Goal: Information Seeking & Learning: Learn about a topic

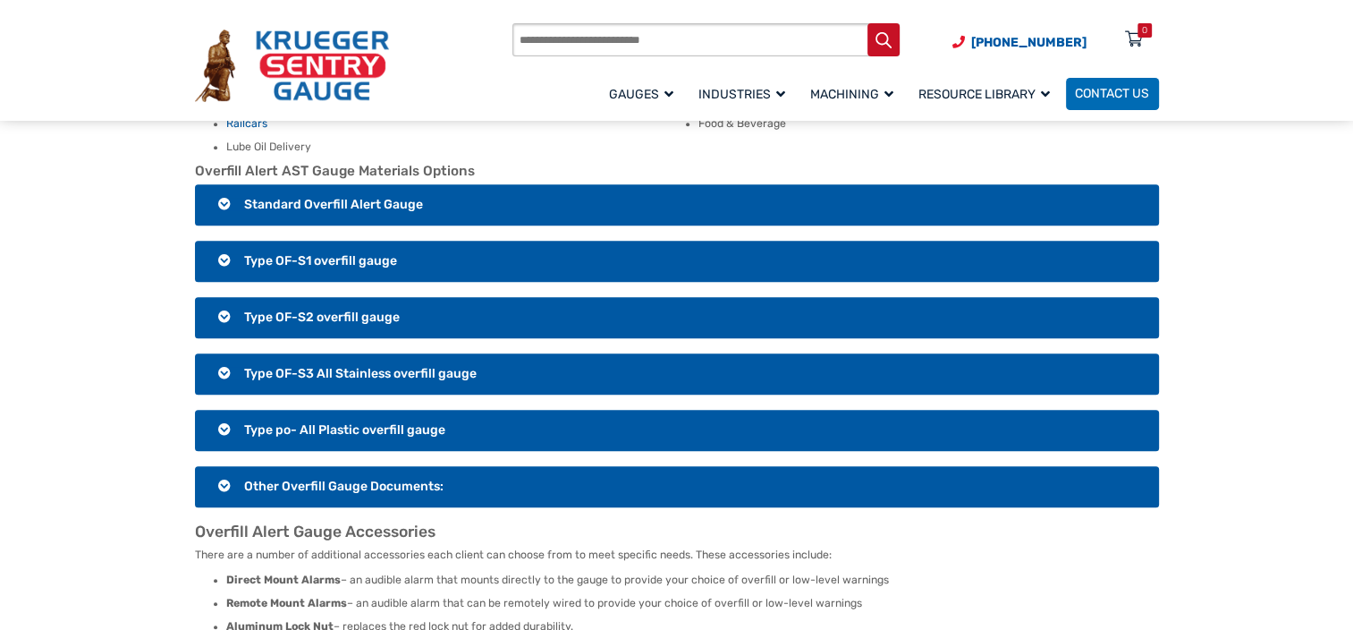
scroll to position [1163, 0]
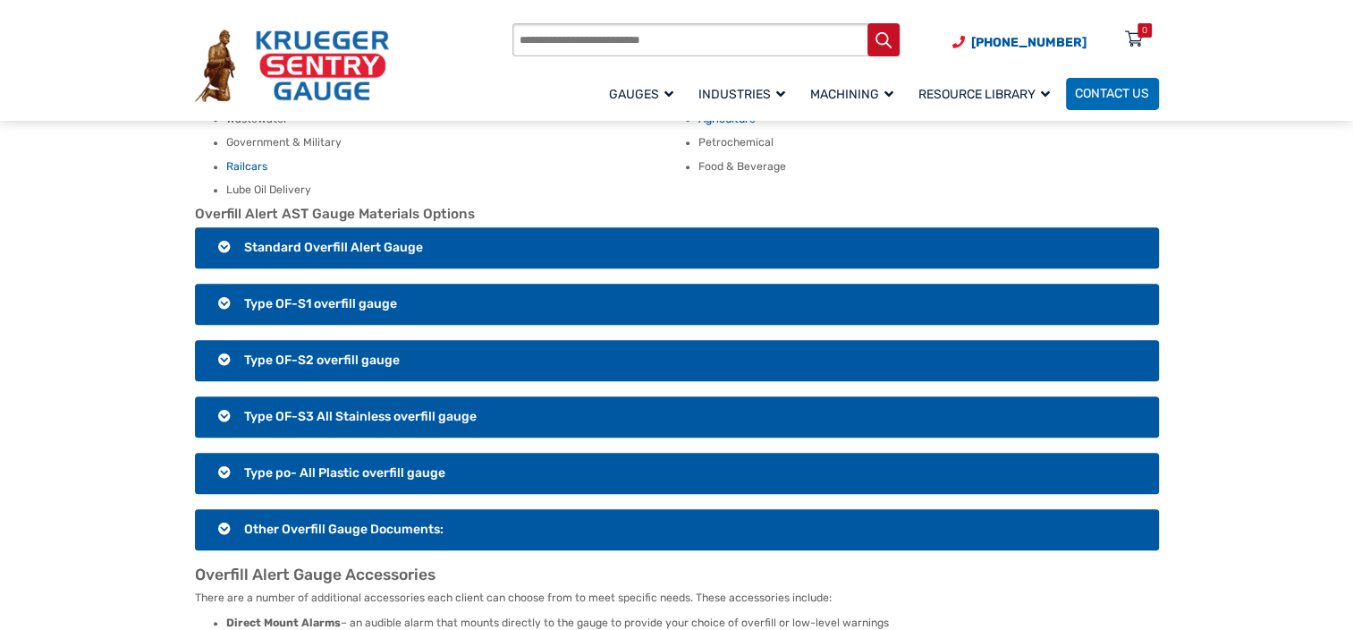
click at [336, 340] on h3 "Type OF-S2 overfill gauge" at bounding box center [677, 360] width 964 height 41
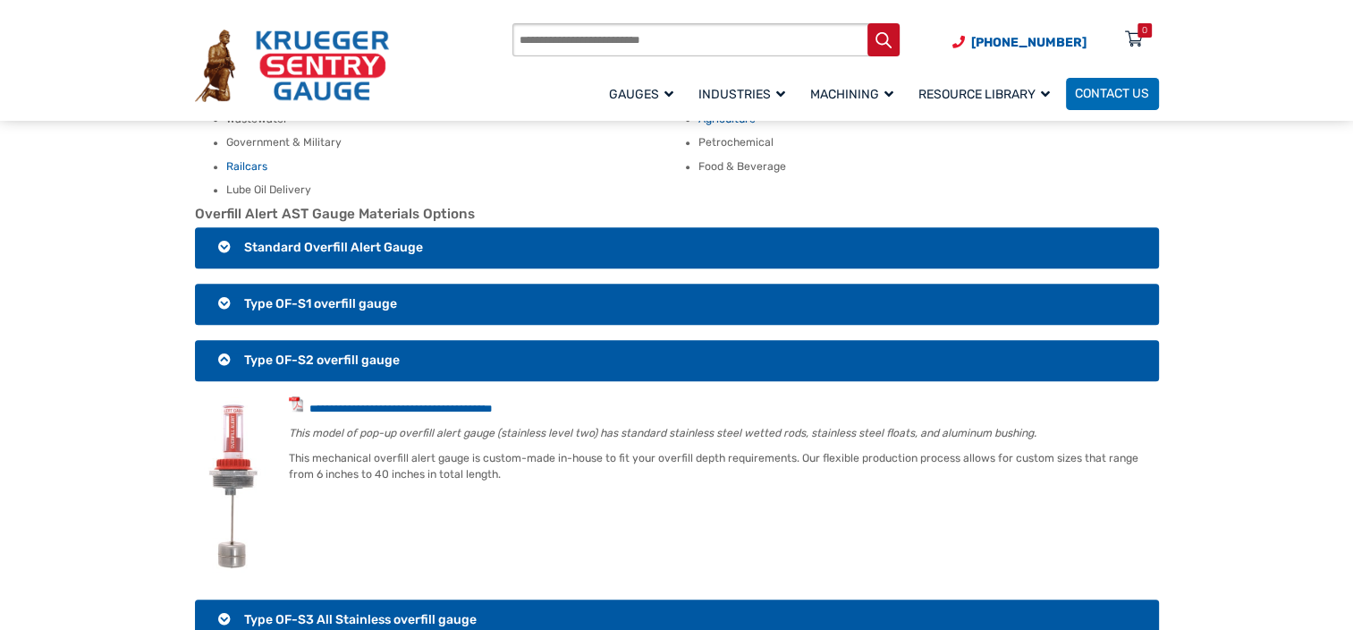
click at [336, 340] on h3 "Type OF-S2 overfill gauge" at bounding box center [677, 360] width 964 height 41
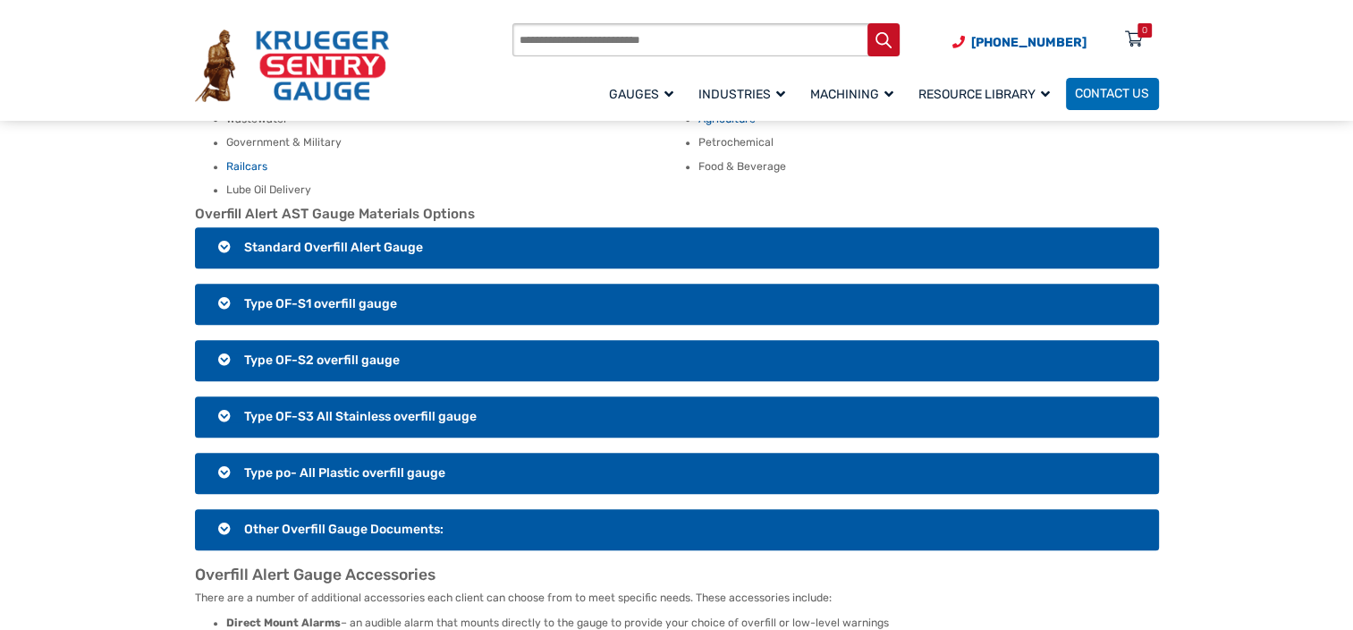
click at [338, 291] on h3 "Type OF-S1 overfill gauge" at bounding box center [677, 303] width 964 height 41
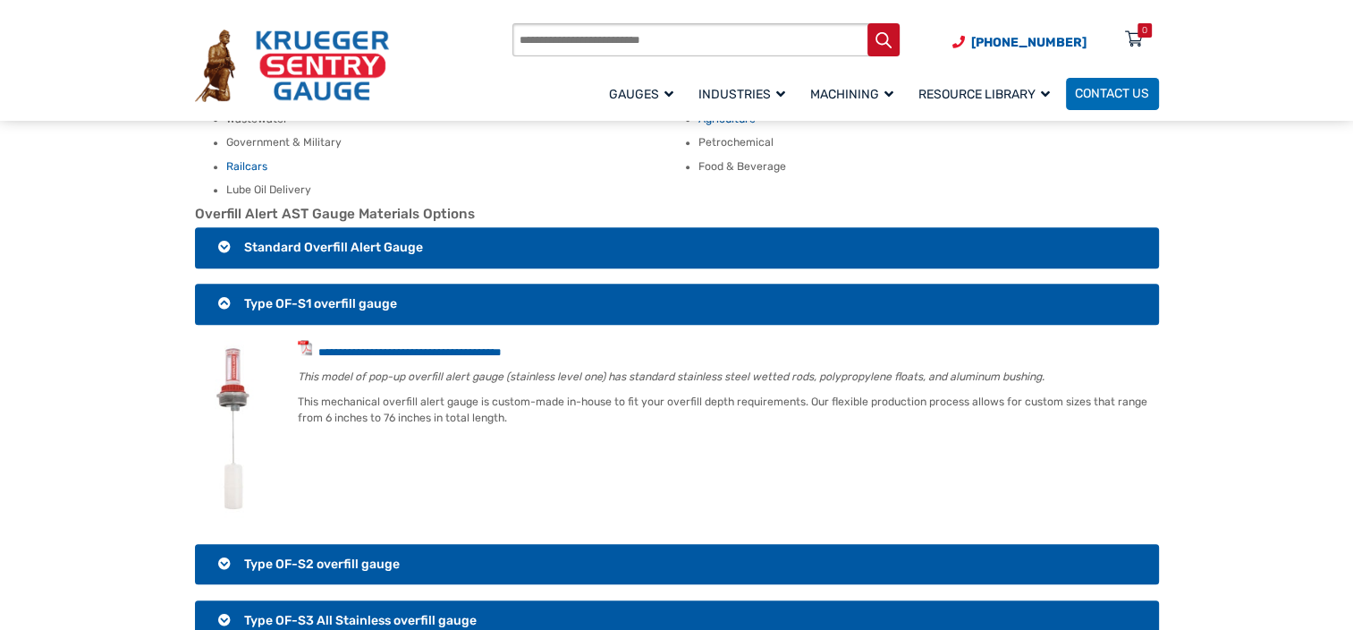
click at [349, 283] on h3 "Type OF-S1 overfill gauge" at bounding box center [677, 303] width 964 height 41
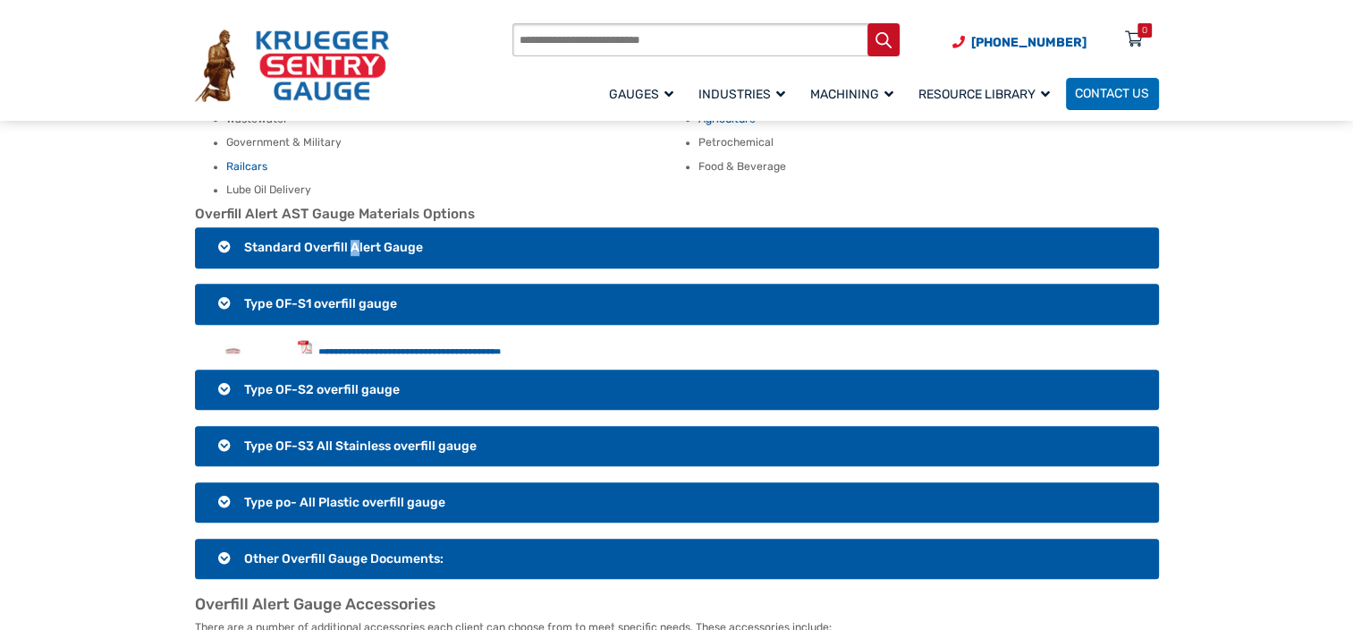
click at [350, 227] on h3 "Standard Overfill Alert Gauge" at bounding box center [677, 247] width 964 height 41
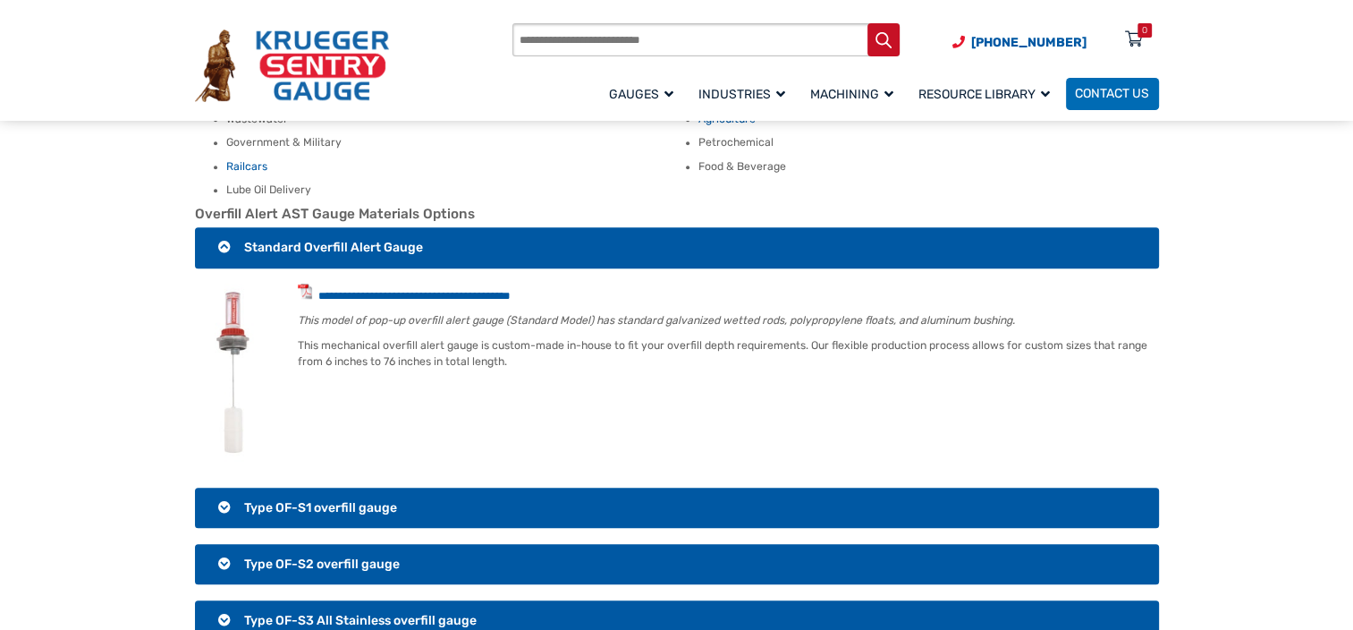
click at [691, 283] on li "**********" at bounding box center [692, 293] width 933 height 21
click at [282, 240] on span "Standard Overfill Alert Gauge" at bounding box center [333, 247] width 179 height 15
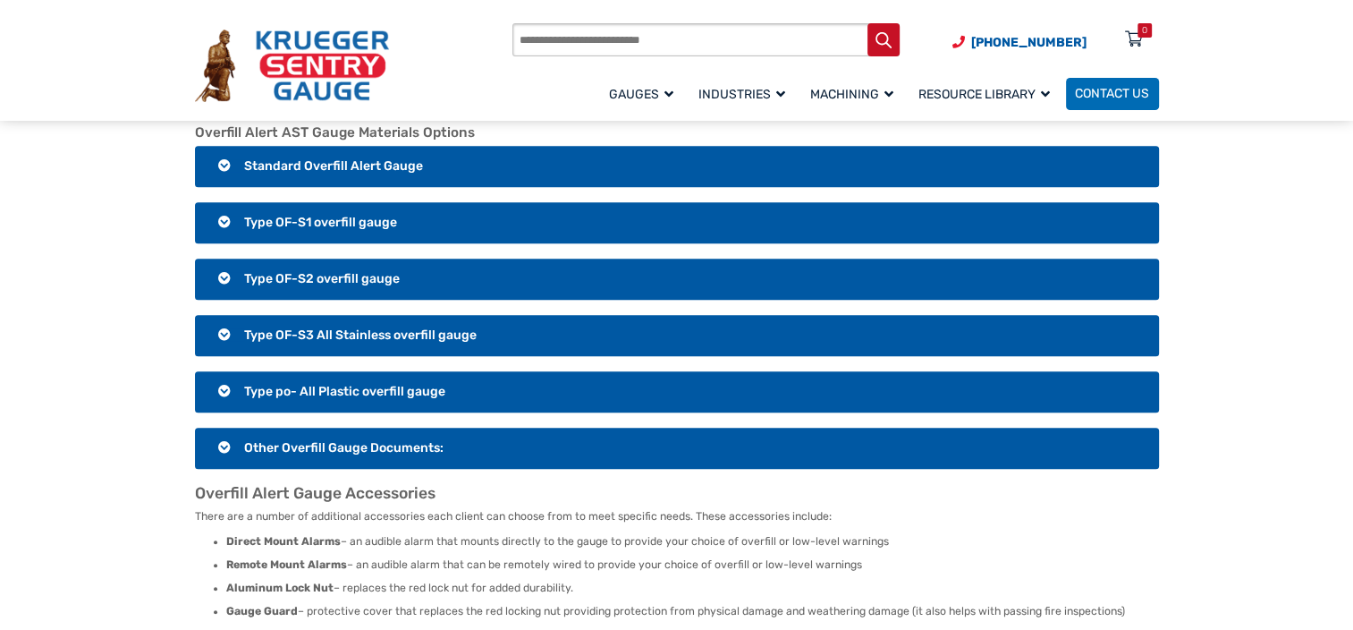
scroll to position [1252, 0]
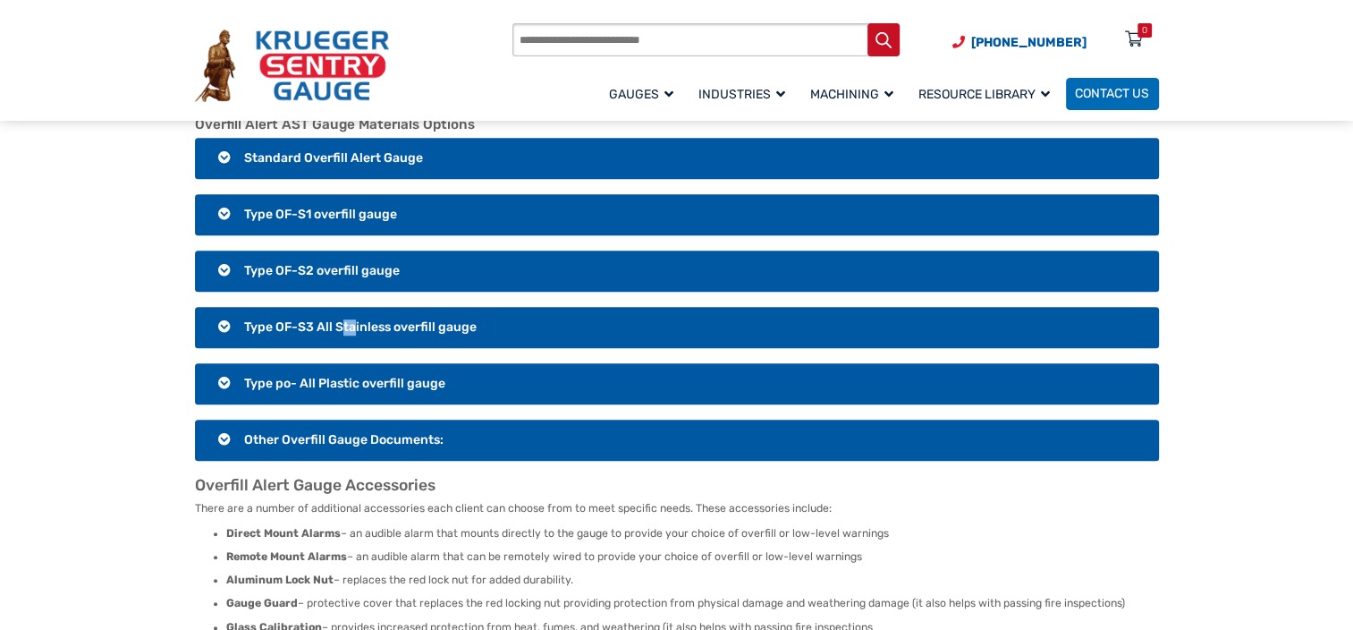
click at [335, 307] on h3 "Type OF-S3 All Stainless overfill gauge" at bounding box center [677, 327] width 964 height 41
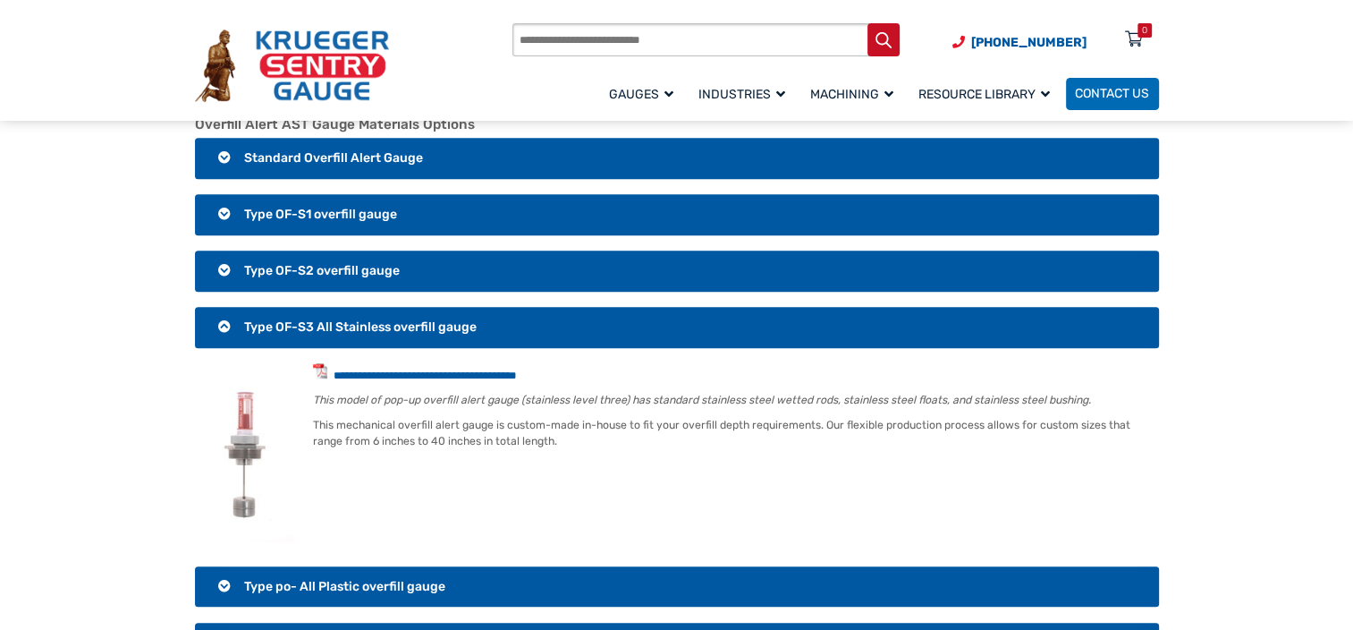
click at [651, 434] on section "**********" at bounding box center [677, 320] width 964 height 685
click at [394, 363] on li "**********" at bounding box center [692, 373] width 933 height 21
click at [413, 369] on link "**********" at bounding box center [425, 375] width 183 height 12
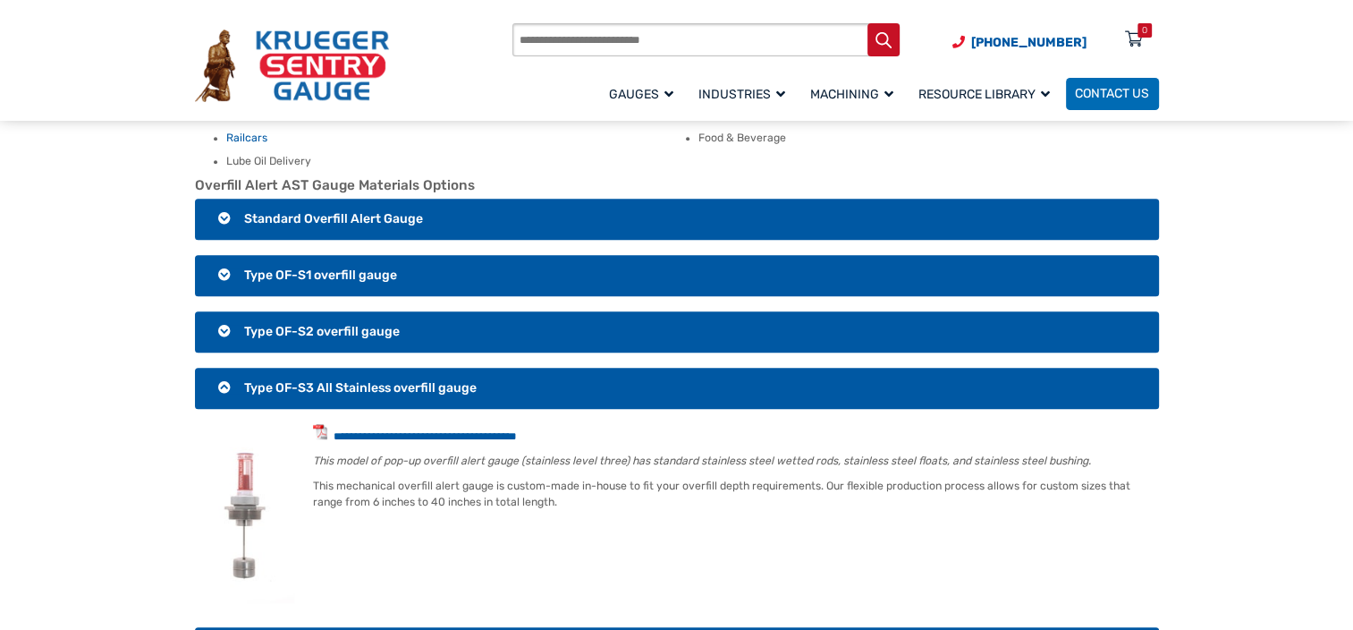
scroll to position [1163, 0]
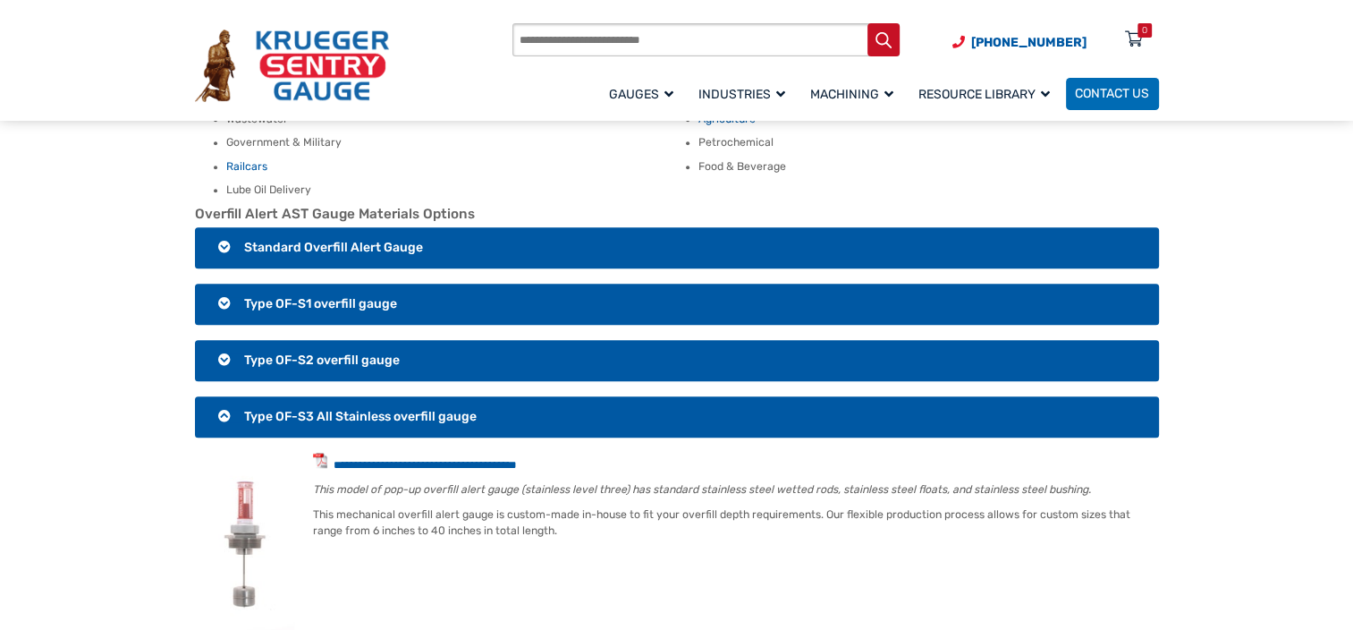
click at [229, 405] on h3 "Type OF-S3 All Stainless overfill gauge" at bounding box center [677, 416] width 964 height 41
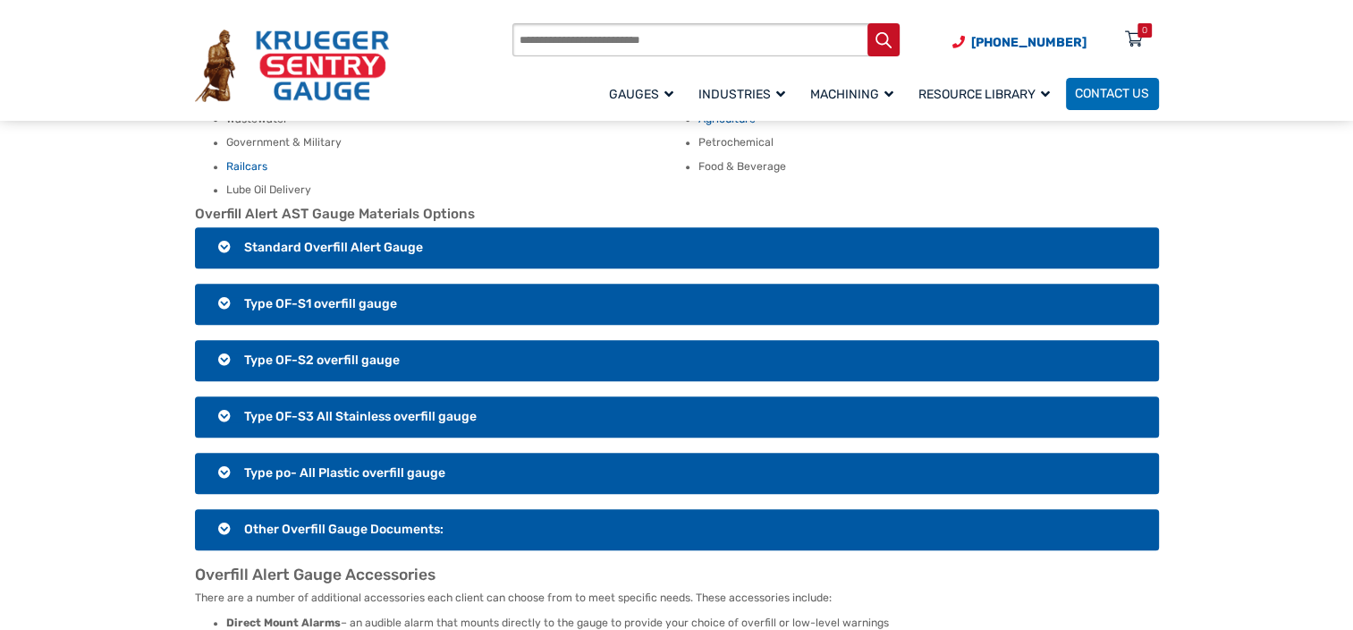
click at [229, 340] on h3 "Type OF-S2 overfill gauge" at bounding box center [677, 360] width 964 height 41
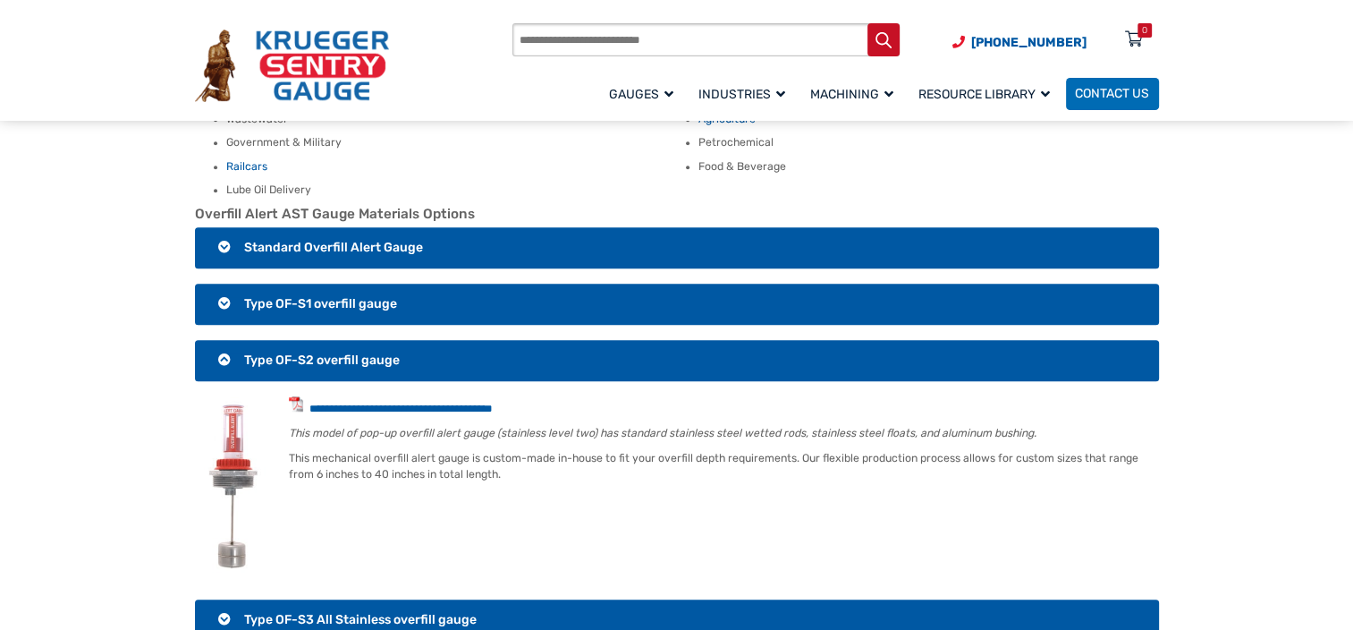
click at [452, 340] on h3 "Type OF-S2 overfill gauge" at bounding box center [677, 360] width 964 height 41
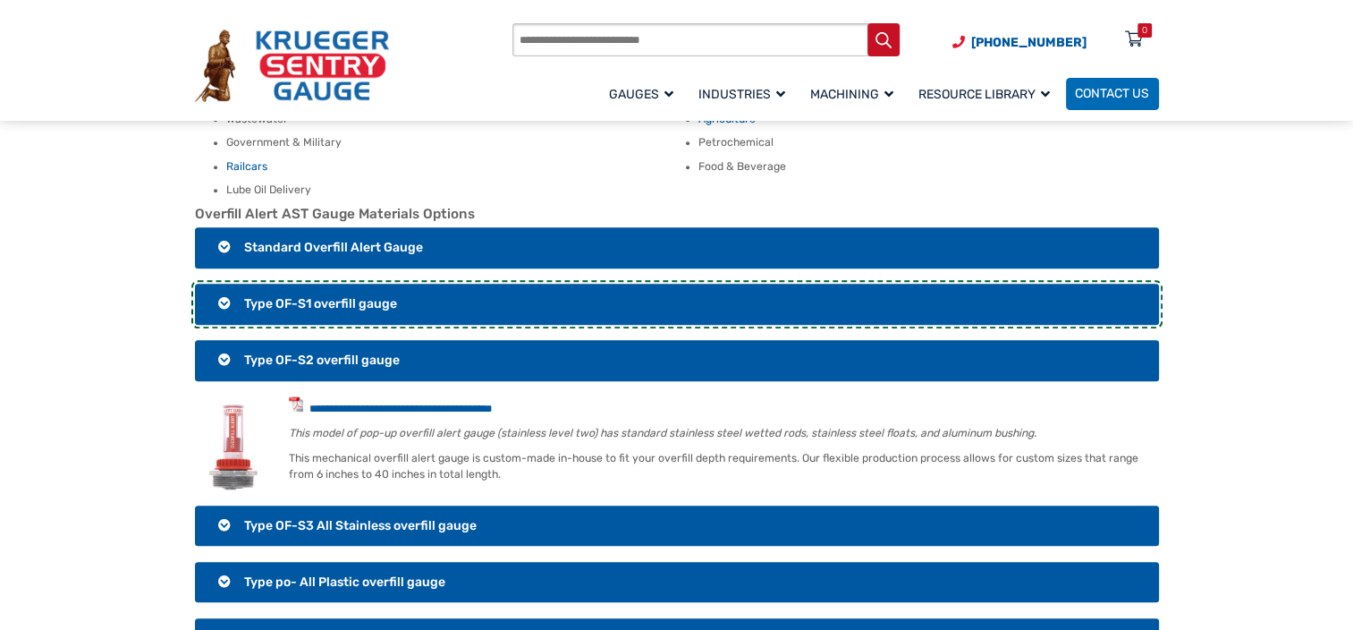
drag, startPoint x: 397, startPoint y: 287, endPoint x: 407, endPoint y: 294, distance: 12.2
click at [402, 292] on h3 "Type OF-S1 overfill gauge" at bounding box center [677, 303] width 964 height 41
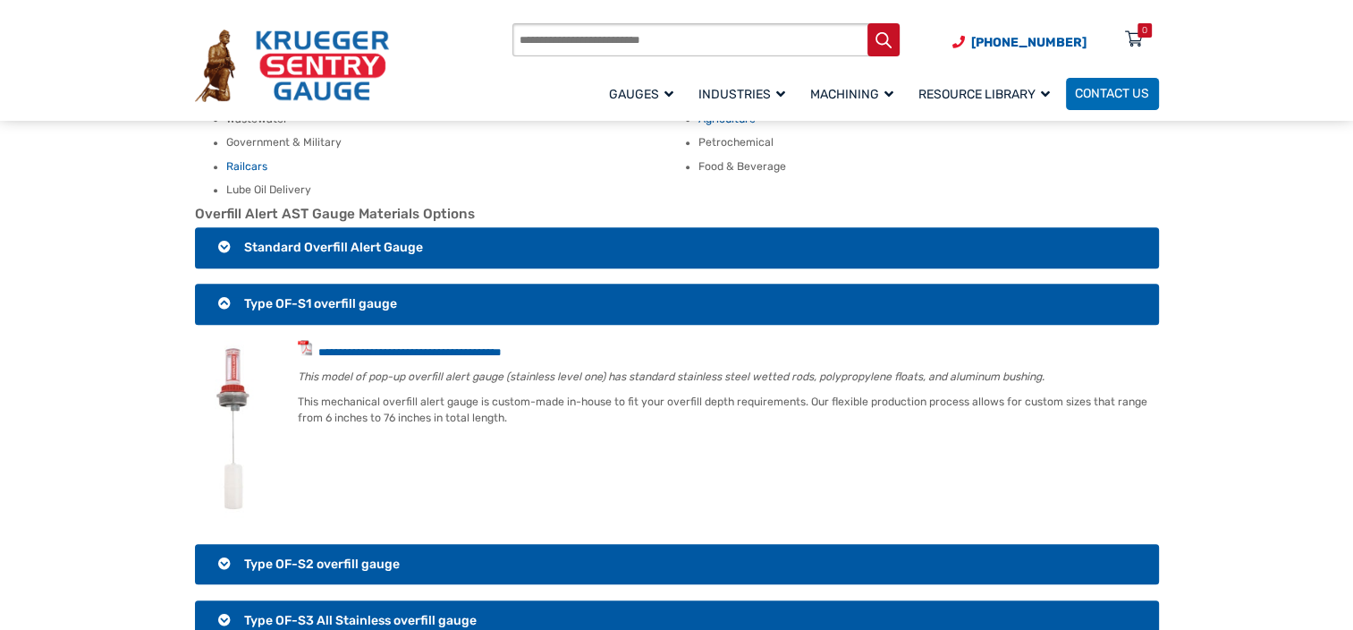
click at [399, 283] on h3 "Type OF-S1 overfill gauge" at bounding box center [677, 303] width 964 height 41
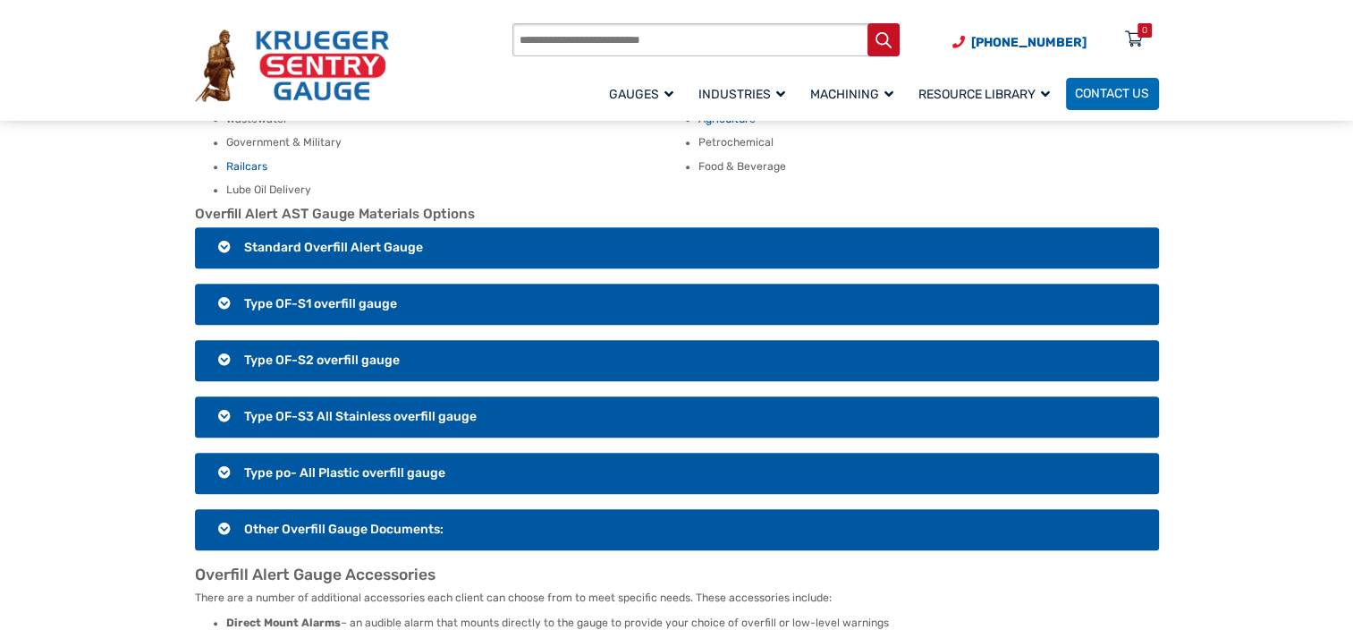
click at [409, 396] on h3 "Type OF-S3 All Stainless overfill gauge" at bounding box center [677, 416] width 964 height 41
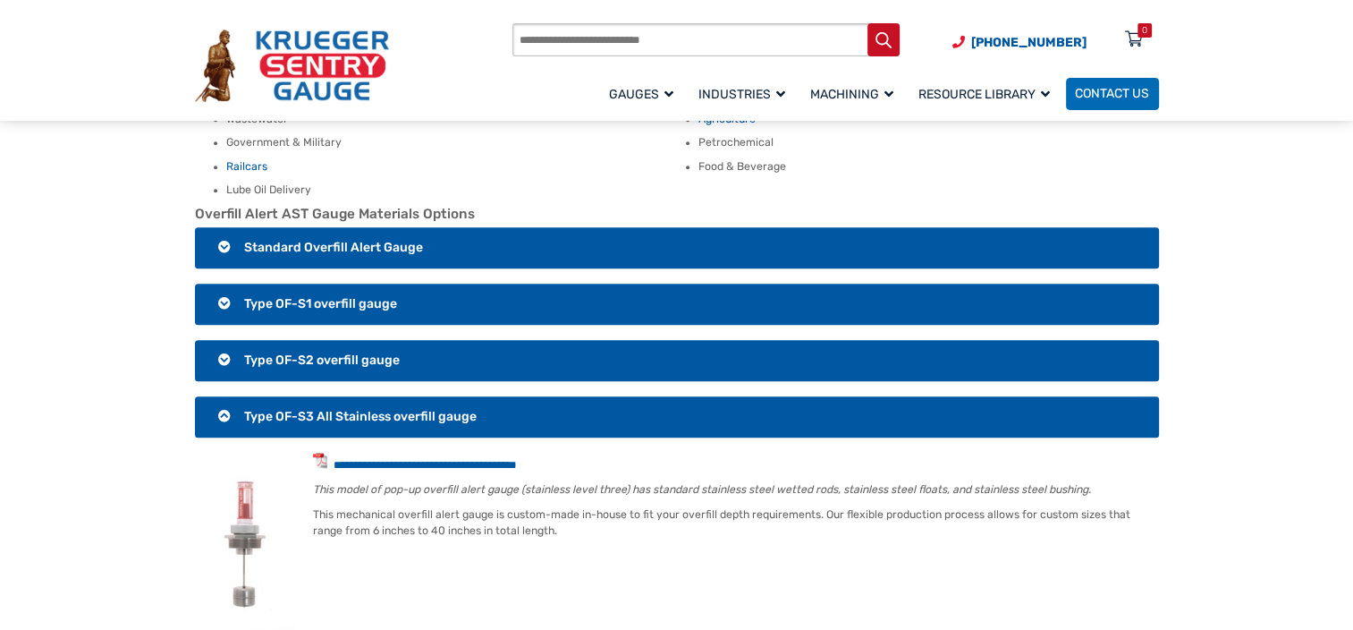
click at [343, 409] on span "Type OF-S3 All Stainless overfill gauge" at bounding box center [360, 416] width 233 height 15
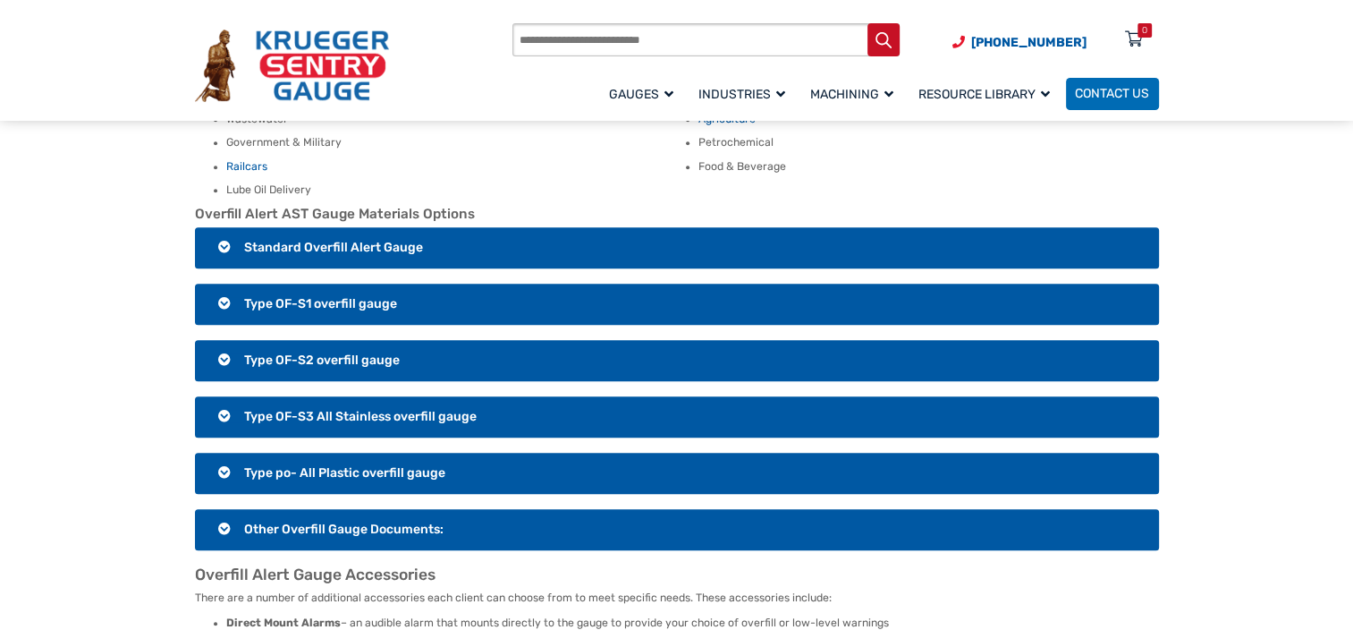
click at [362, 453] on h3 "Type po- All Plastic overfill gauge" at bounding box center [677, 473] width 964 height 41
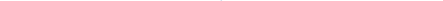
scroll to position [1341, 0]
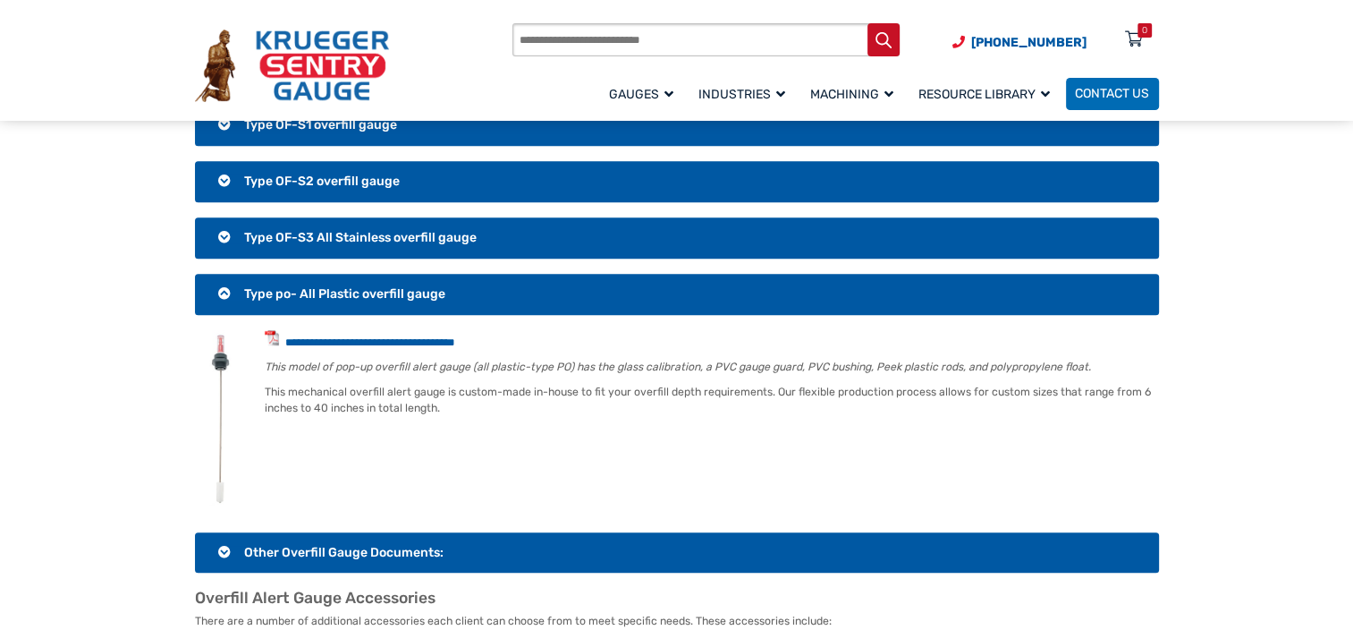
click at [376, 274] on h3 "Type po- All Plastic overfill gauge" at bounding box center [677, 294] width 964 height 41
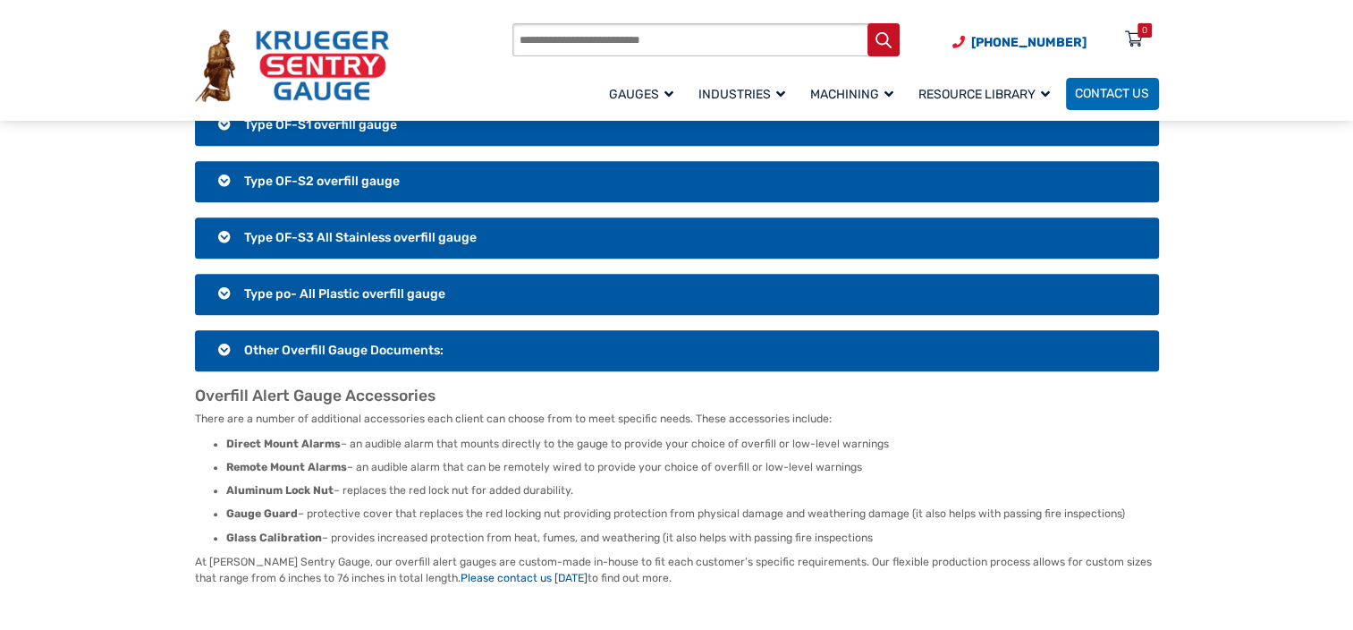
click at [369, 334] on h3 "Other Overfill Gauge Documents:" at bounding box center [677, 350] width 964 height 41
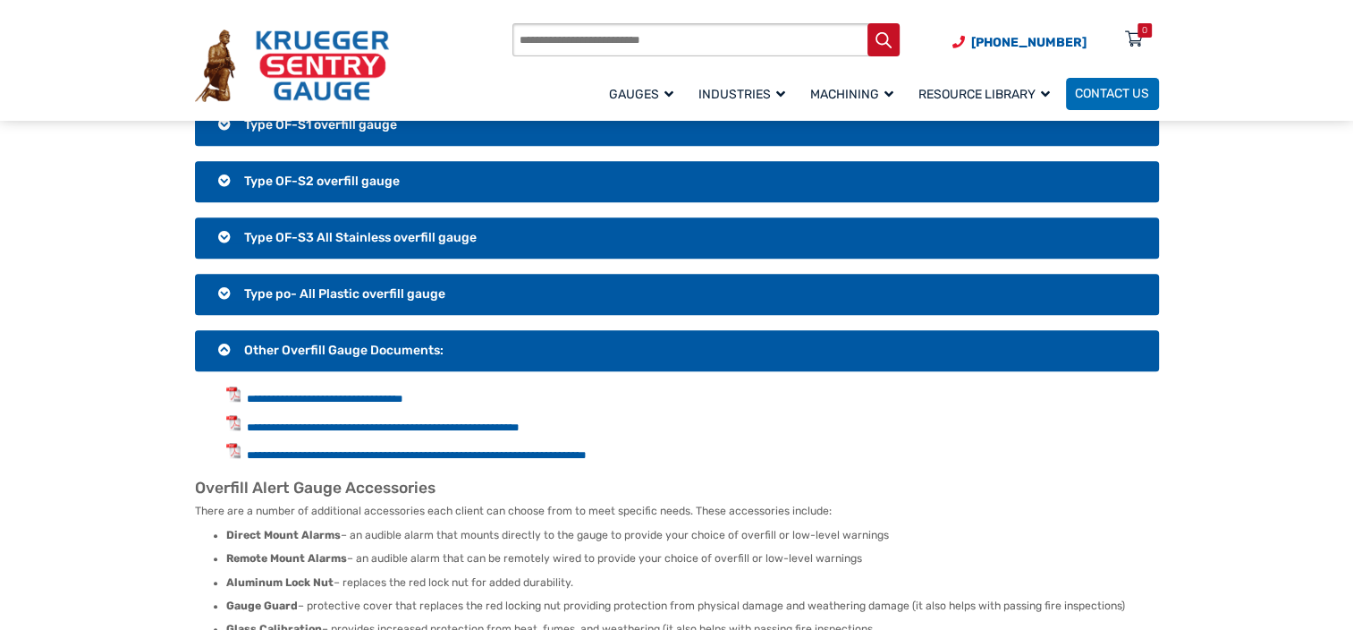
click at [360, 334] on h3 "Other Overfill Gauge Documents:" at bounding box center [677, 350] width 964 height 41
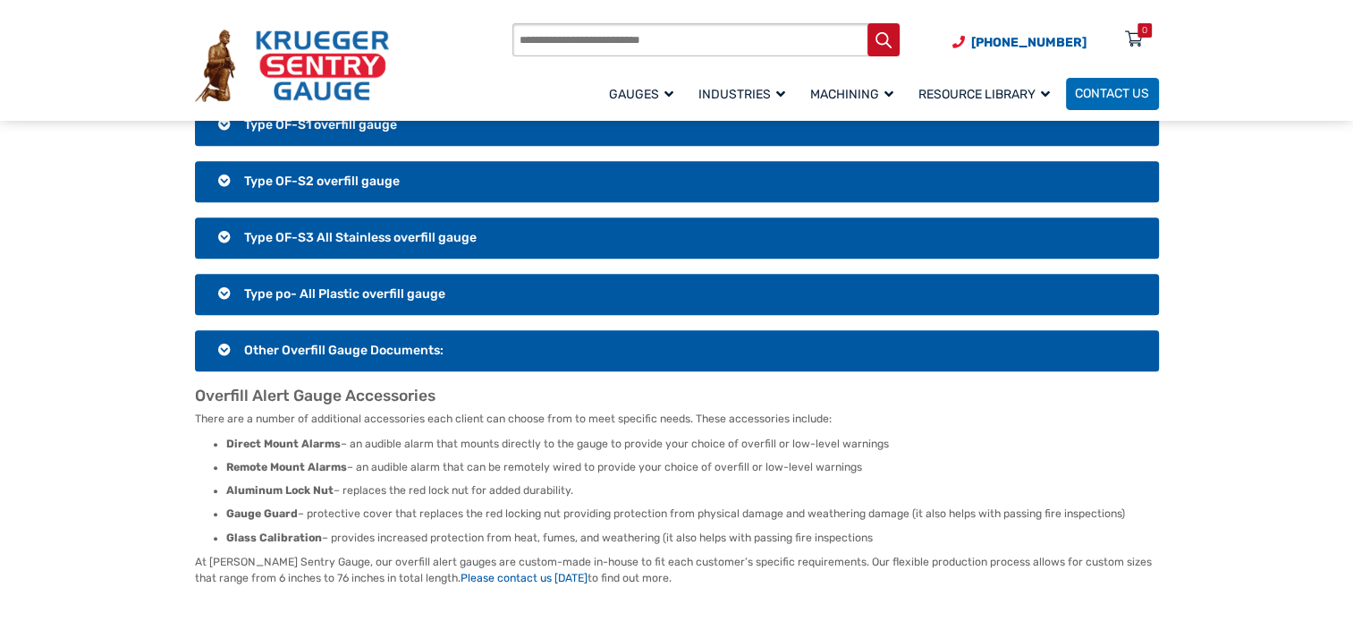
click at [344, 224] on h3 "Type OF-S3 All Stainless overfill gauge" at bounding box center [677, 237] width 964 height 41
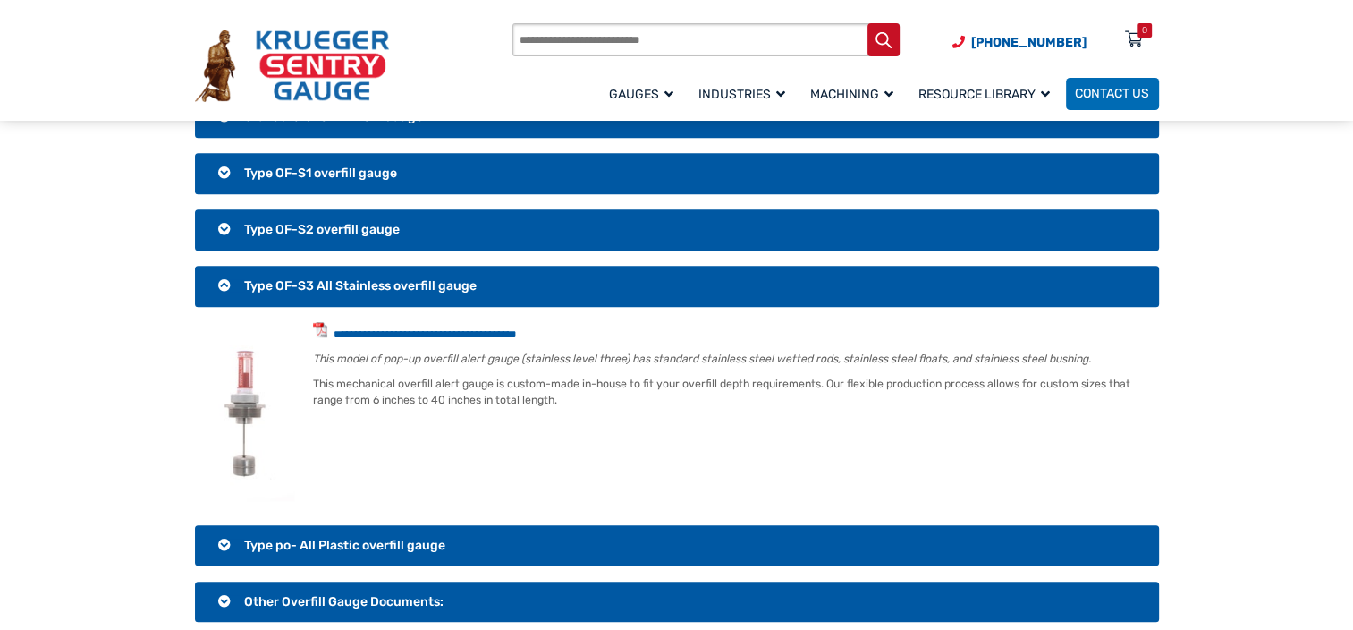
scroll to position [1297, 0]
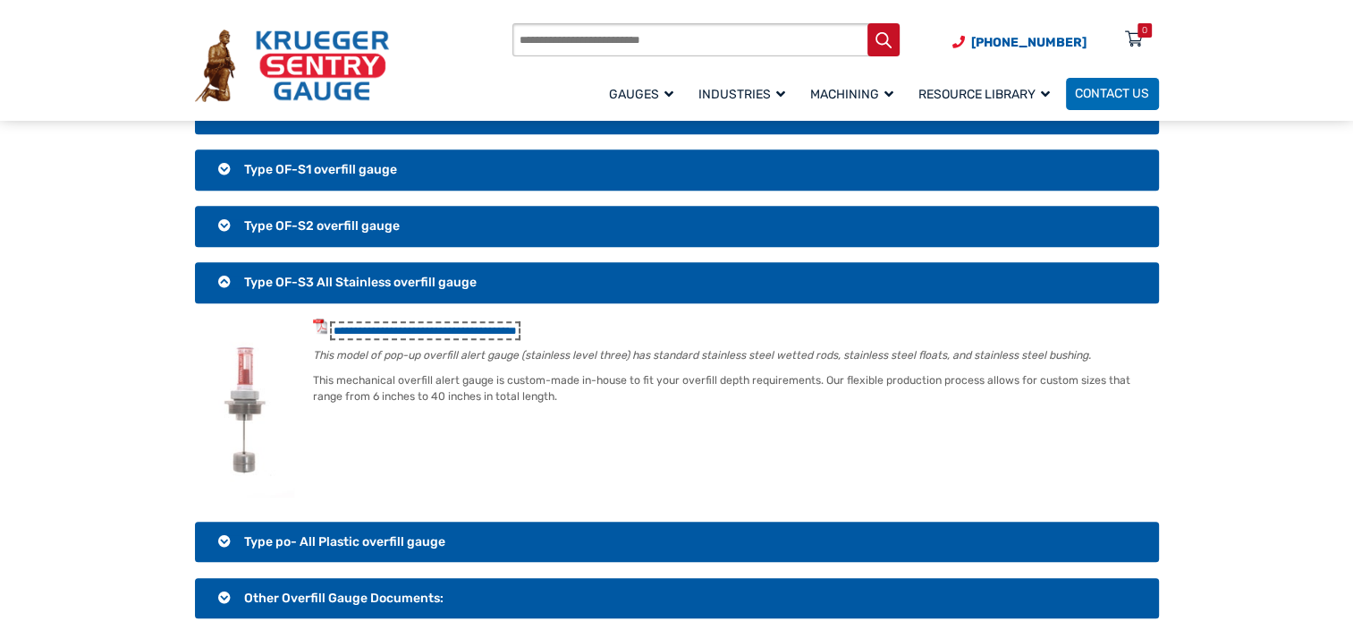
click at [461, 318] on li "**********" at bounding box center [692, 328] width 933 height 21
click at [404, 325] on link "**********" at bounding box center [425, 331] width 183 height 12
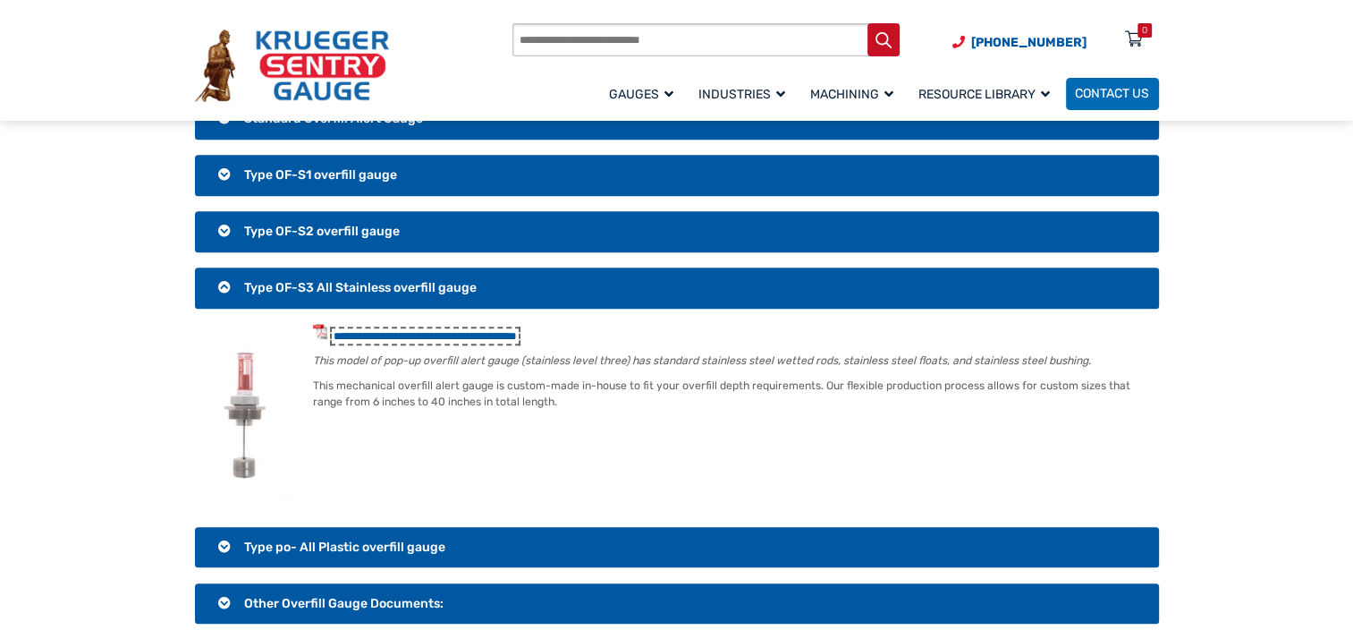
scroll to position [1118, 0]
